Goal: Transaction & Acquisition: Purchase product/service

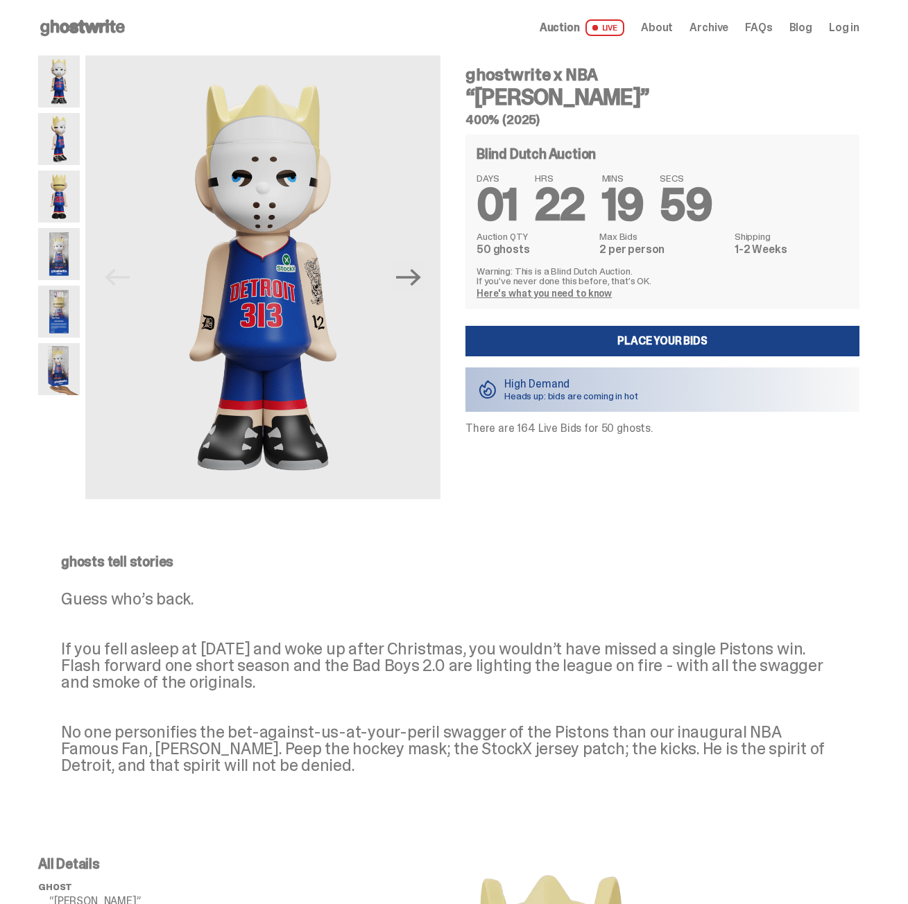
drag, startPoint x: 547, startPoint y: 272, endPoint x: 663, endPoint y: 287, distance: 116.7
click at [663, 287] on div "Warning: This is a Blind Dutch Auction. If you’ve never done this before, that’…" at bounding box center [662, 282] width 372 height 32
click at [680, 508] on div "Previous Next ghostwrite x NBA “Eminem” 400% (2025) Blind Dutch Auction DAYS 01…" at bounding box center [448, 290] width 821 height 471
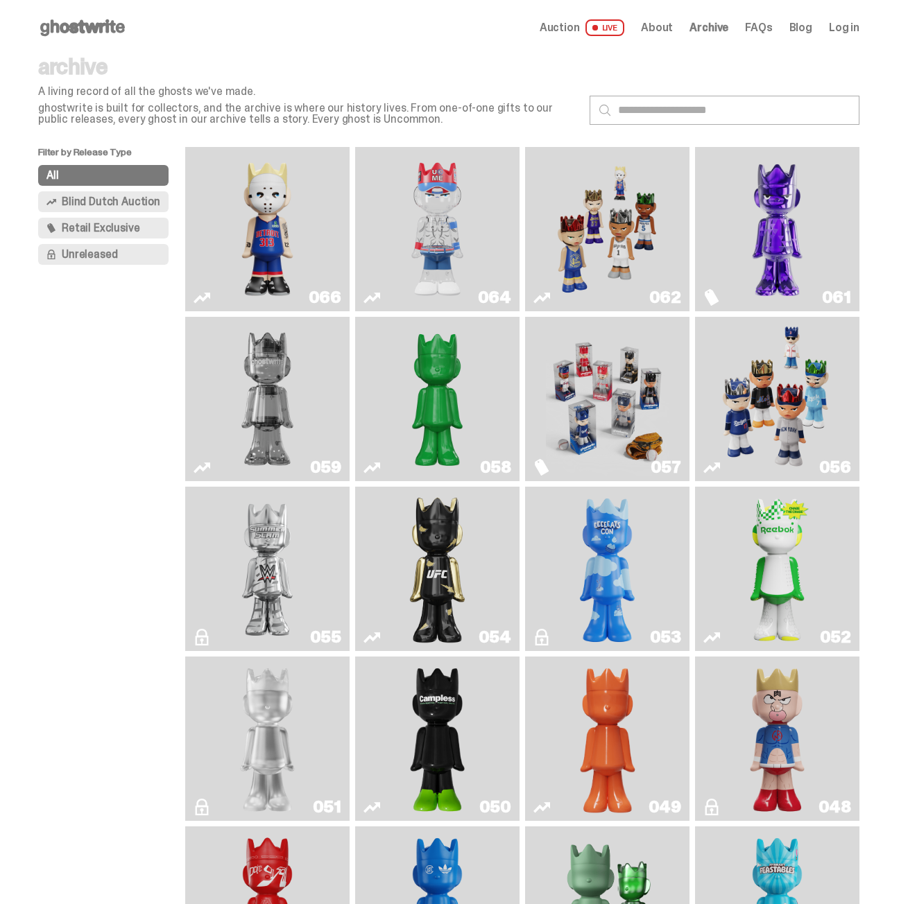
click at [420, 245] on img "You Can't See Me" at bounding box center [437, 229] width 123 height 153
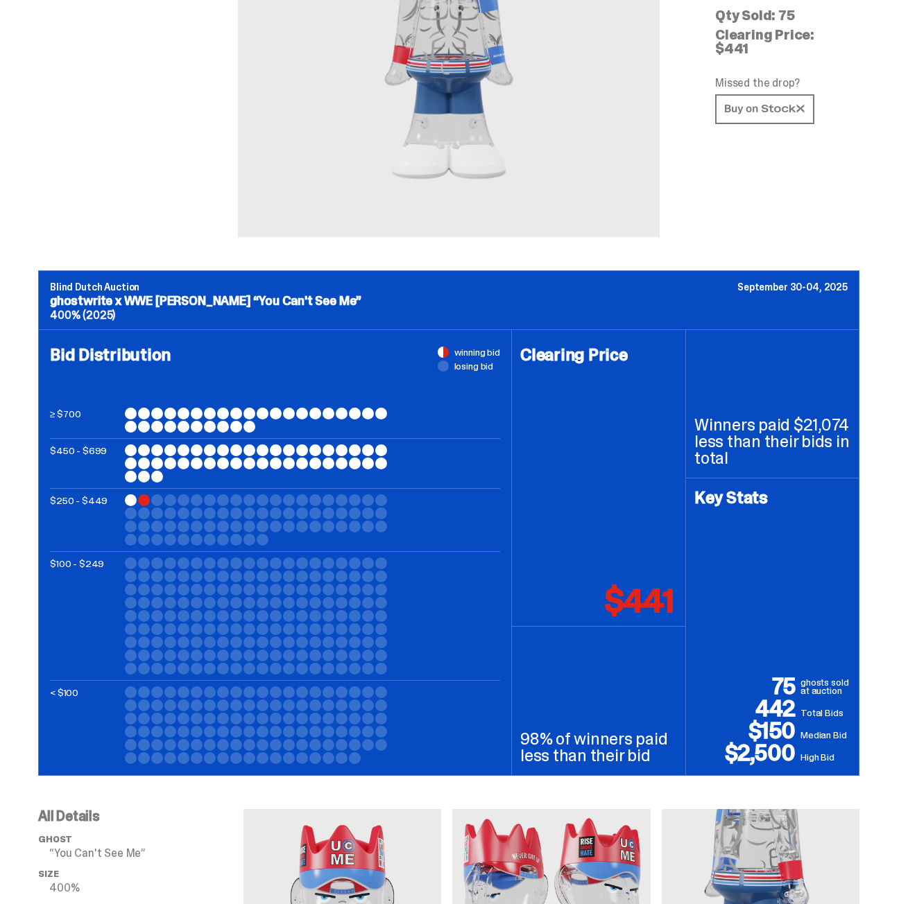
scroll to position [347, 0]
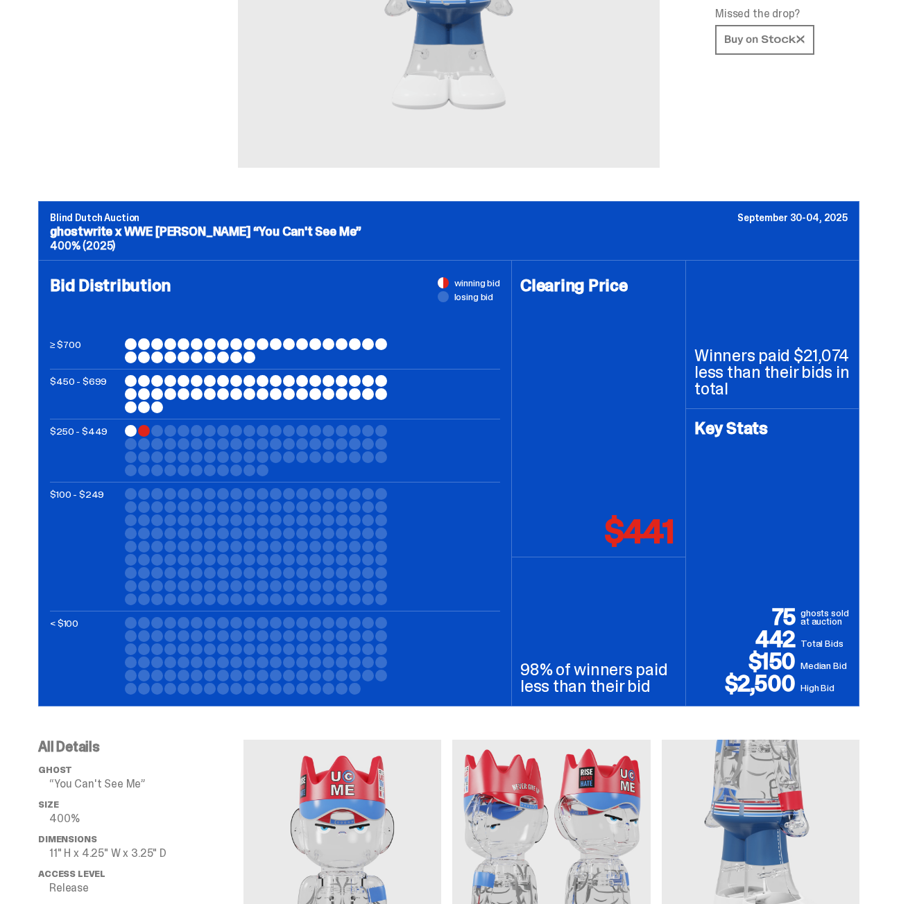
drag, startPoint x: 765, startPoint y: 665, endPoint x: 815, endPoint y: 665, distance: 49.9
click at [815, 665] on div "75 ghosts sold at auction 442 Total Bids $150 Median Bid $2,500 High Bid" at bounding box center [772, 650] width 156 height 89
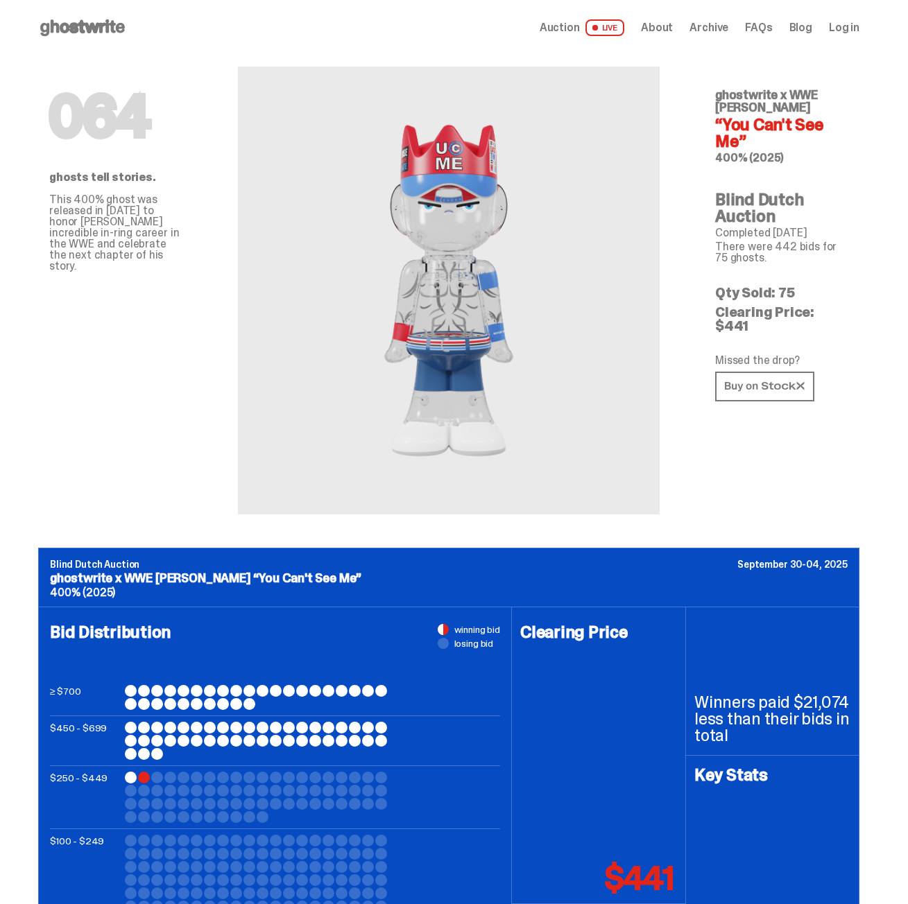
click at [571, 19] on div "Open main menu Home Auction LIVE About Archive FAQs Blog Log in" at bounding box center [448, 28] width 821 height 22
click at [577, 22] on span "Auction" at bounding box center [559, 27] width 40 height 11
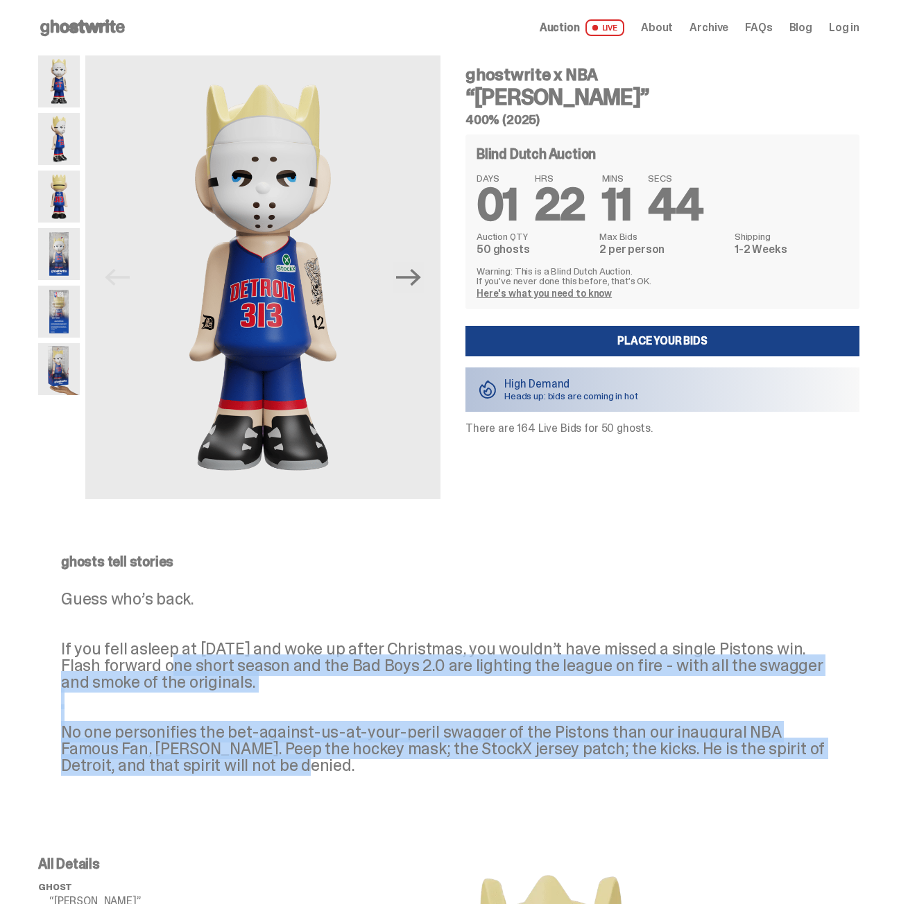
drag, startPoint x: 119, startPoint y: 671, endPoint x: 374, endPoint y: 790, distance: 282.3
click at [374, 790] on div "ghosts tell stories Guess who’s back. If you fell asleep at [DATE] and woke up …" at bounding box center [449, 675] width 842 height 241
